Goal: Information Seeking & Learning: Learn about a topic

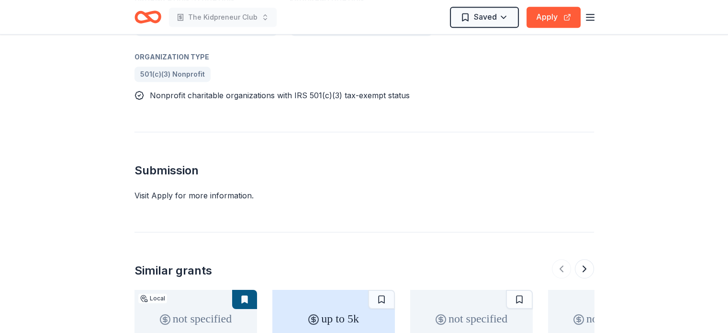
scroll to position [501, 0]
click at [552, 13] on button "Apply" at bounding box center [553, 17] width 54 height 21
click at [542, 21] on button "Apply" at bounding box center [553, 17] width 54 height 21
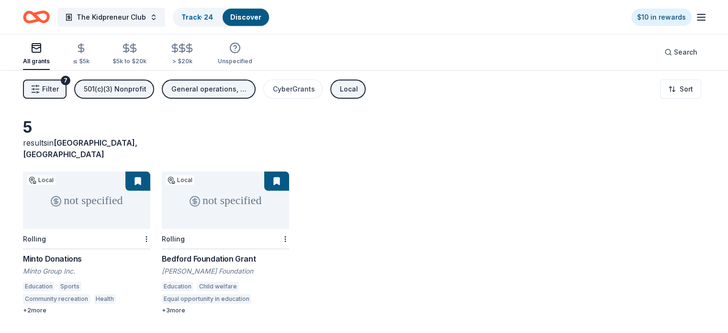
click at [59, 89] on span "Filter" at bounding box center [50, 88] width 17 height 11
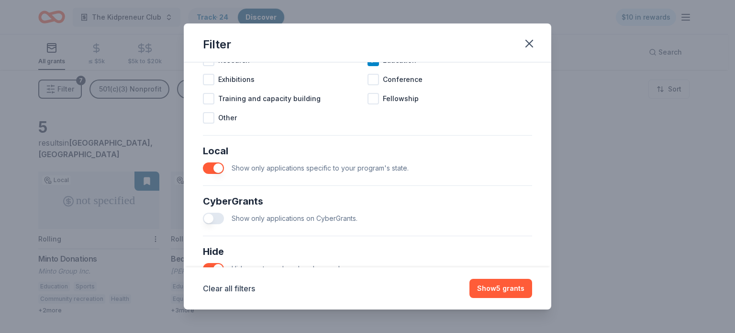
scroll to position [473, 0]
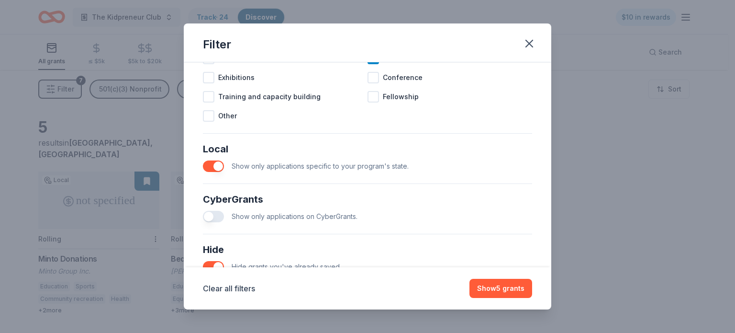
click at [212, 172] on button "button" at bounding box center [213, 165] width 21 height 11
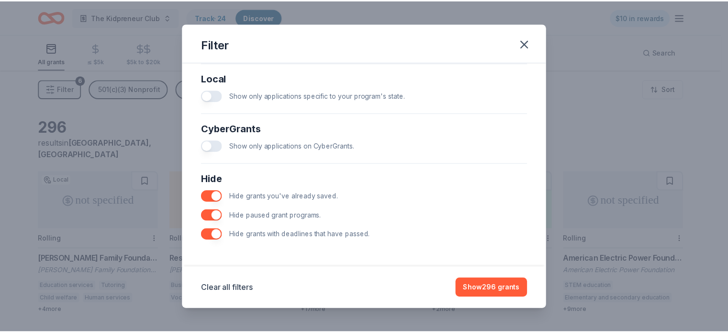
scroll to position [552, 0]
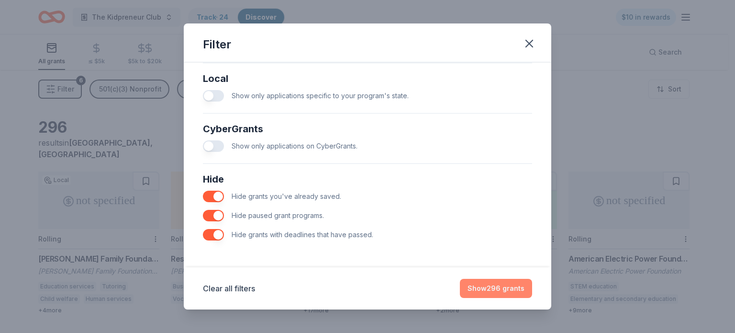
click at [503, 290] on button "Show 296 grants" at bounding box center [496, 288] width 72 height 19
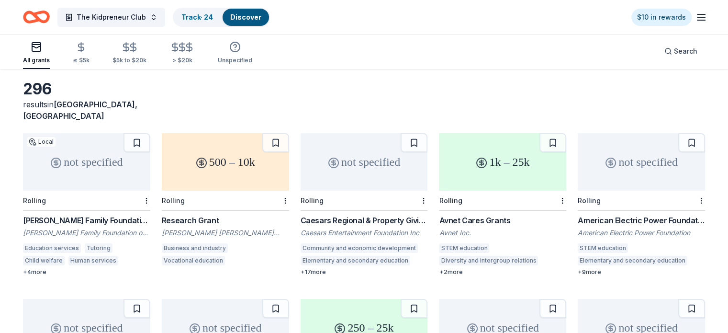
scroll to position [50, 0]
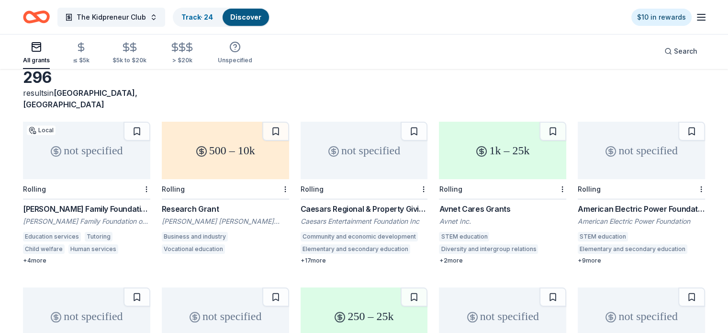
click at [237, 156] on div "500 – 10k" at bounding box center [225, 150] width 127 height 57
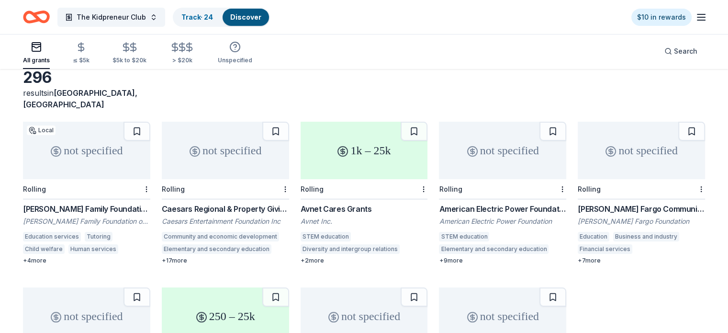
click at [222, 148] on div "not specified" at bounding box center [225, 150] width 127 height 57
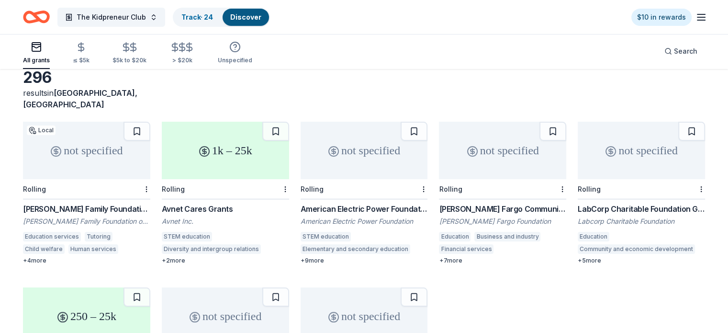
click at [622, 144] on div "not specified" at bounding box center [641, 150] width 127 height 57
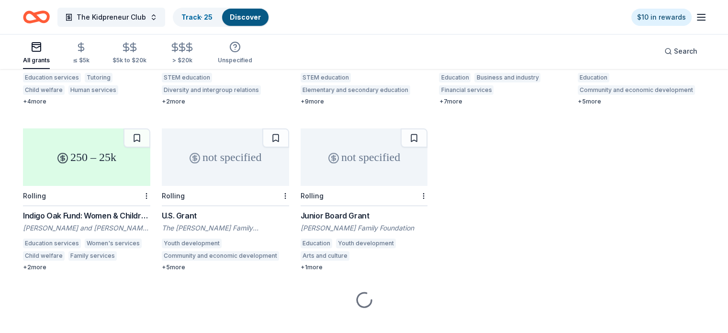
scroll to position [209, 0]
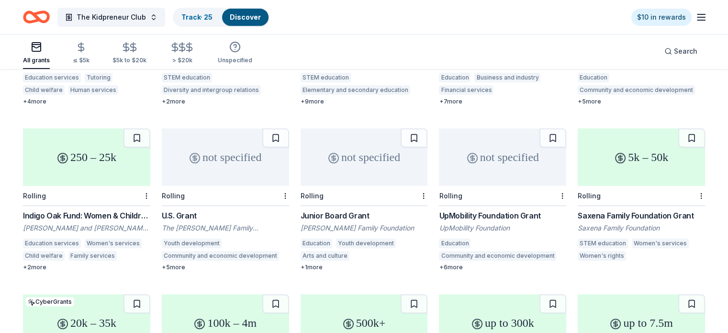
click at [103, 164] on div "250 – 25k" at bounding box center [86, 156] width 127 height 57
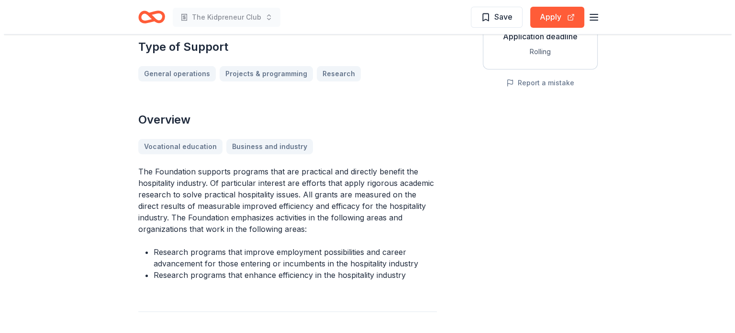
scroll to position [197, 0]
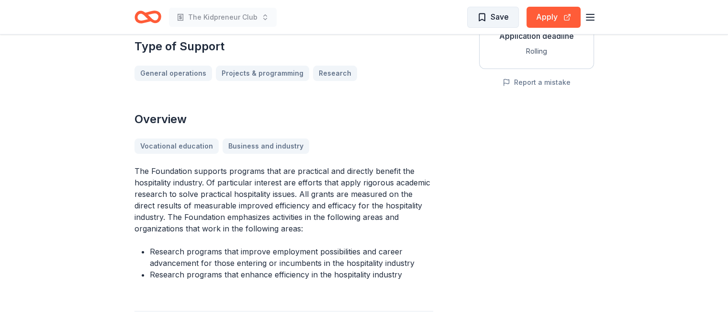
click at [496, 16] on span "Save" at bounding box center [500, 17] width 18 height 12
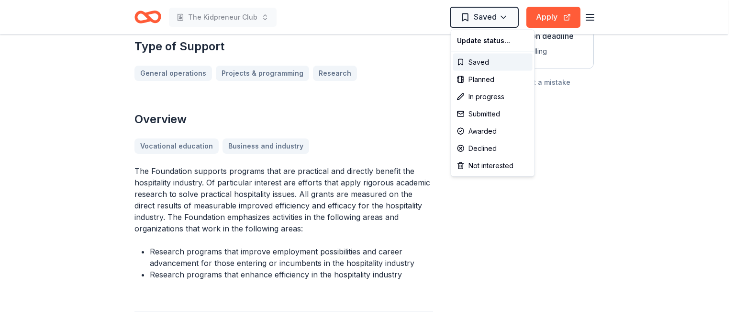
click at [481, 168] on div "Not interested" at bounding box center [492, 165] width 79 height 17
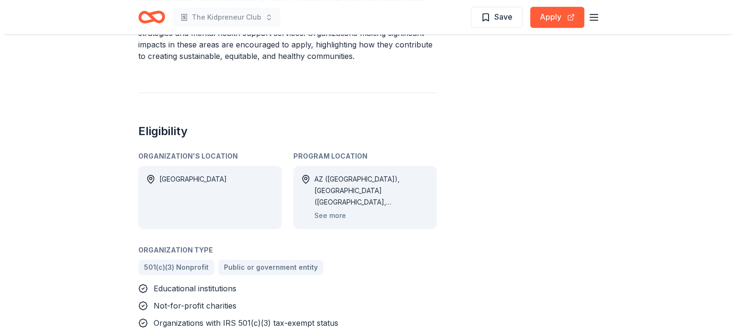
scroll to position [558, 0]
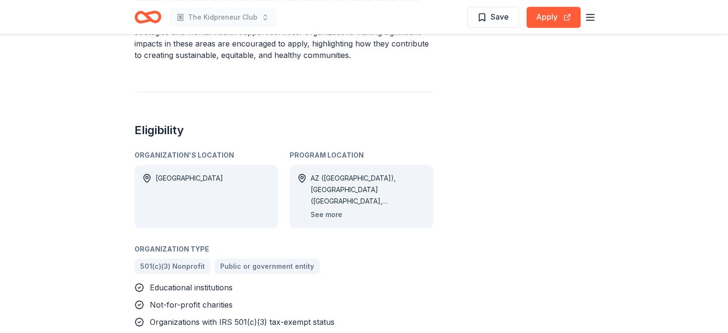
click at [333, 209] on button "See more" at bounding box center [327, 214] width 32 height 11
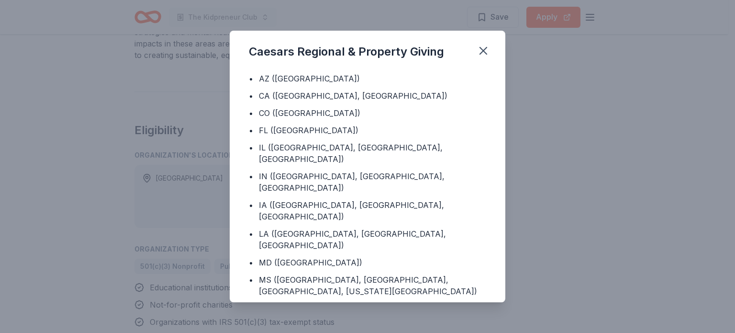
scroll to position [0, 0]
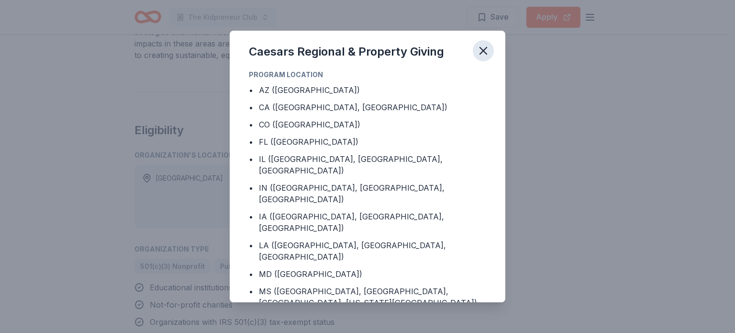
click at [484, 50] on icon "button" at bounding box center [483, 50] width 13 height 13
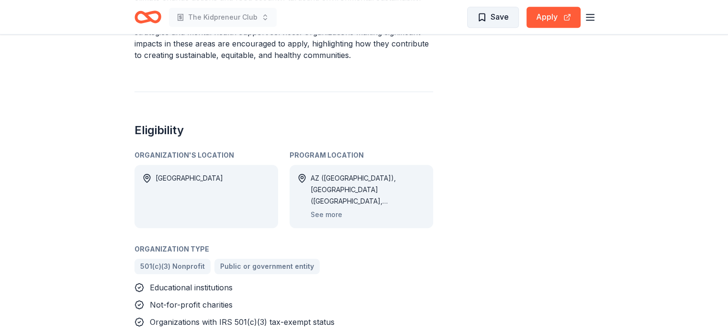
click at [499, 16] on span "Save" at bounding box center [500, 17] width 18 height 12
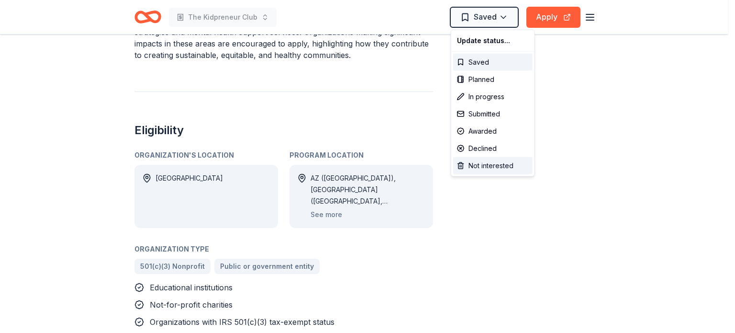
click at [472, 165] on div "Not interested" at bounding box center [492, 165] width 79 height 17
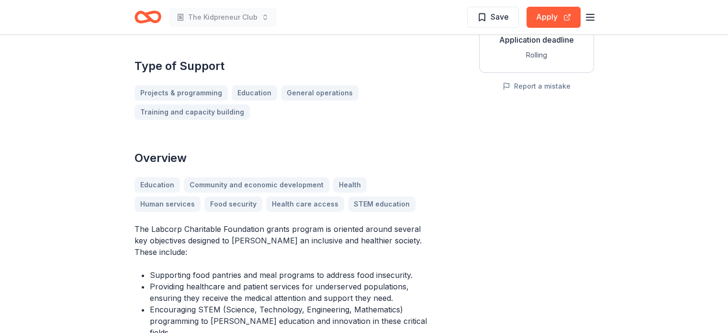
scroll to position [191, 0]
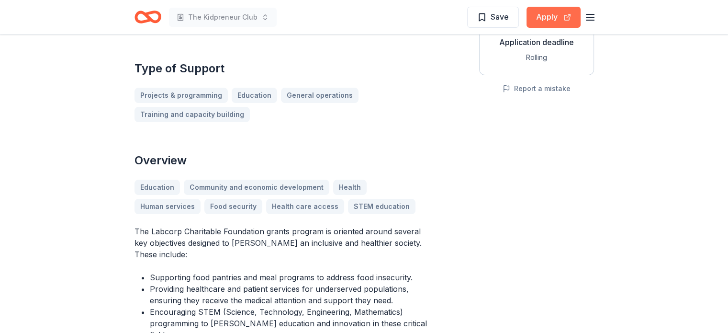
click at [549, 20] on button "Apply" at bounding box center [553, 17] width 54 height 21
click at [492, 19] on span "Save" at bounding box center [500, 17] width 18 height 12
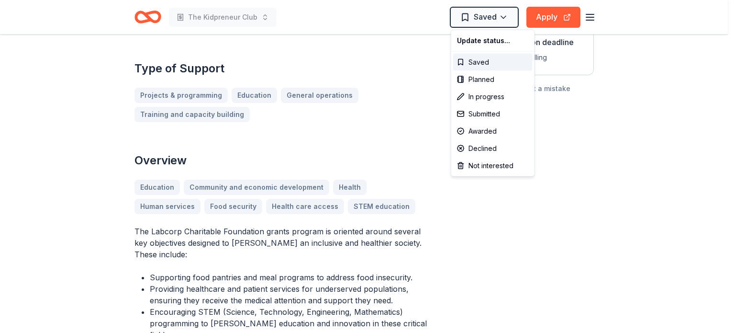
click at [482, 112] on div "Submitted" at bounding box center [492, 113] width 79 height 17
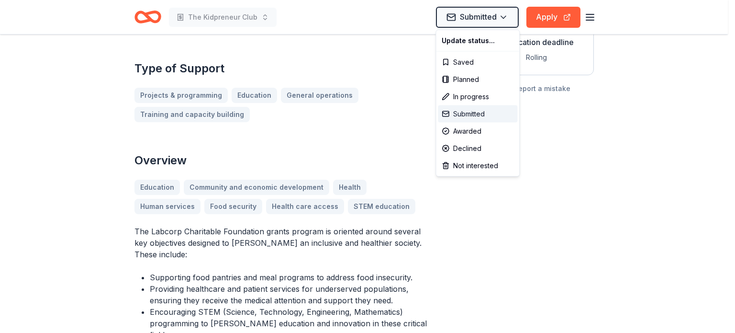
click at [463, 113] on div "Submitted" at bounding box center [477, 113] width 79 height 17
